Goal: Check status: Check status

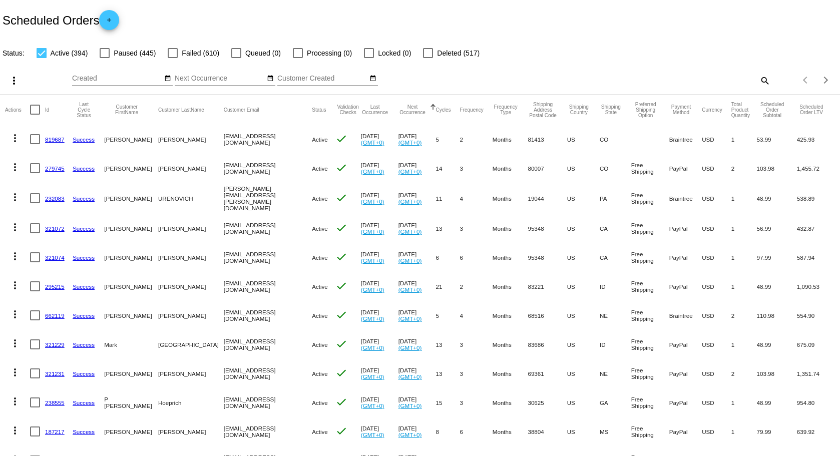
click at [758, 79] on mat-icon "search" at bounding box center [764, 81] width 12 height 16
click at [584, 80] on input "Search" at bounding box center [665, 79] width 209 height 8
click at [758, 83] on mat-icon "search" at bounding box center [764, 81] width 12 height 16
click at [642, 81] on input "Search" at bounding box center [665, 79] width 209 height 8
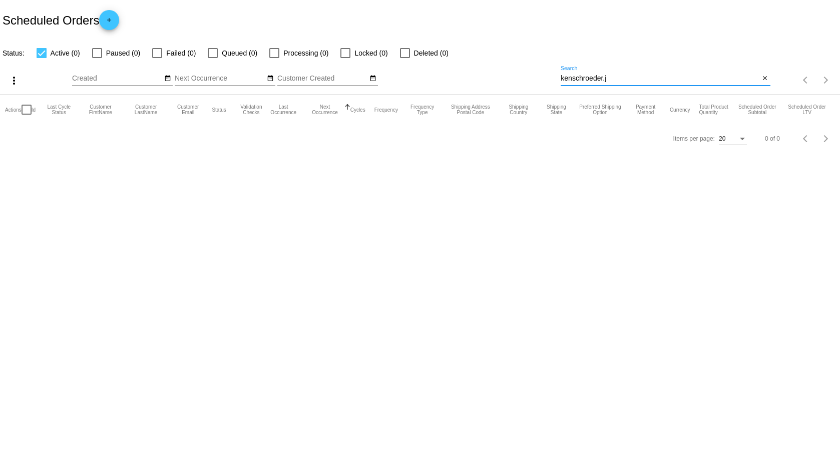
click at [587, 77] on input "kenschroeder.j" at bounding box center [660, 79] width 199 height 8
click at [609, 77] on input "kenschroeder.j" at bounding box center [660, 79] width 199 height 8
drag, startPoint x: 611, startPoint y: 75, endPoint x: 489, endPoint y: 73, distance: 121.6
click at [489, 74] on div "more_vert Oct Jan Feb Mar Apr 1" at bounding box center [420, 77] width 840 height 36
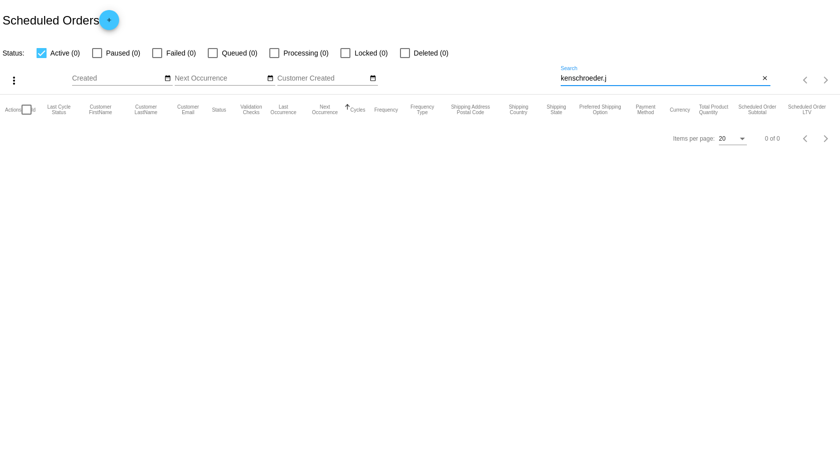
click at [639, 74] on div "kenschroeder.j Search" at bounding box center [660, 76] width 199 height 20
click at [637, 78] on input "kenschroeder.j" at bounding box center [660, 79] width 199 height 8
paste input "@gmail.com"
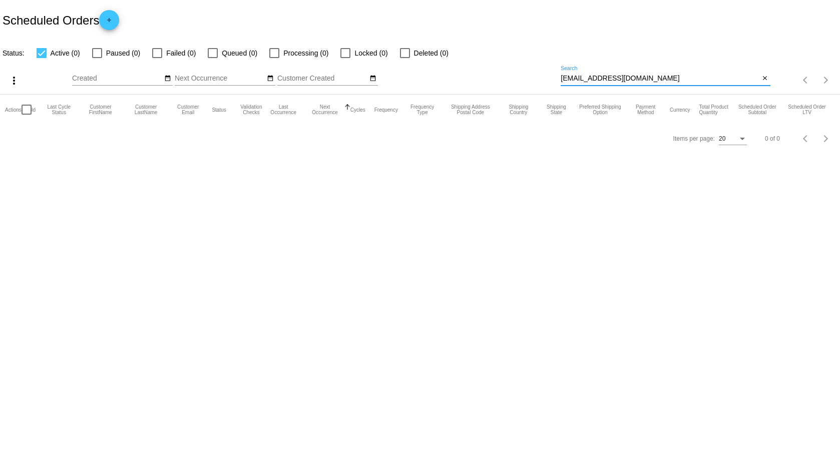
type input "[EMAIL_ADDRESS][DOMAIN_NAME]"
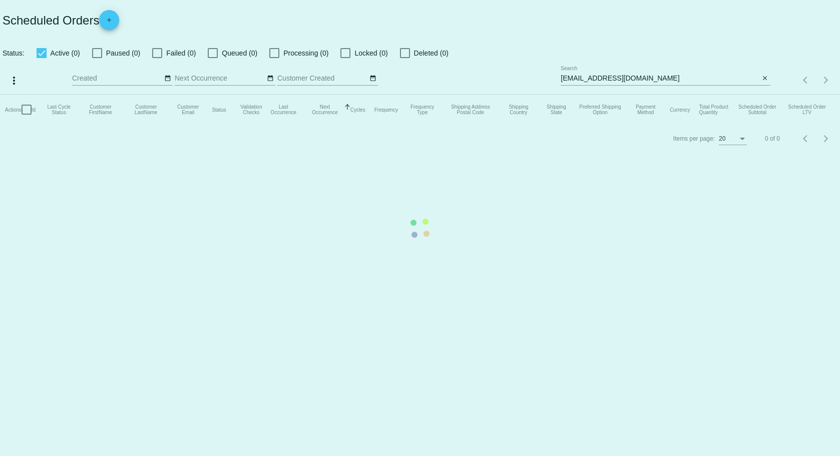
click at [648, 95] on mat-table "Actions Id Last Cycle Status Customer FirstName Customer LastName Customer Emai…" at bounding box center [420, 110] width 840 height 30
click at [664, 95] on mat-table "Actions Id Last Cycle Status Customer FirstName Customer LastName Customer Emai…" at bounding box center [420, 110] width 840 height 30
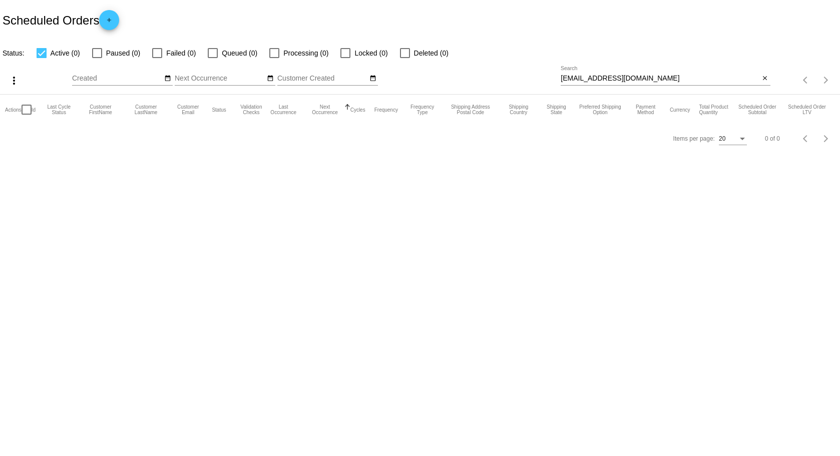
click at [678, 84] on div "[EMAIL_ADDRESS][DOMAIN_NAME] Search" at bounding box center [660, 76] width 199 height 20
click at [668, 73] on div "[EMAIL_ADDRESS][DOMAIN_NAME] Search" at bounding box center [660, 76] width 199 height 20
